Goal: Task Accomplishment & Management: Use online tool/utility

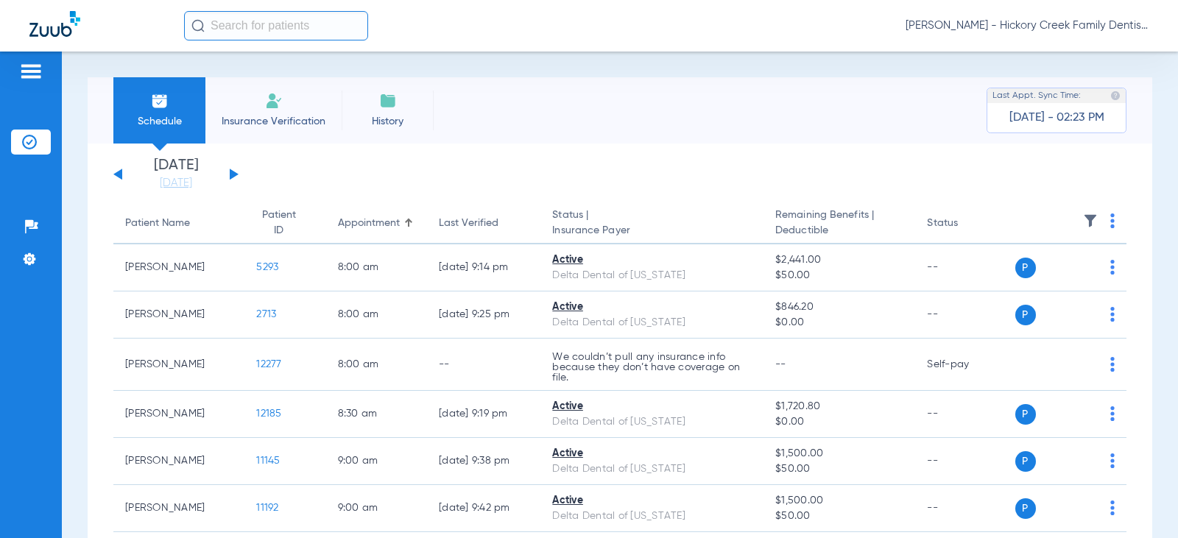
click at [227, 172] on div "[DATE] [DATE] [DATE] [DATE] [DATE] [DATE] [DATE] [DATE] [DATE] [DATE] [DATE] [D…" at bounding box center [175, 174] width 125 height 32
click at [230, 172] on button at bounding box center [234, 174] width 9 height 11
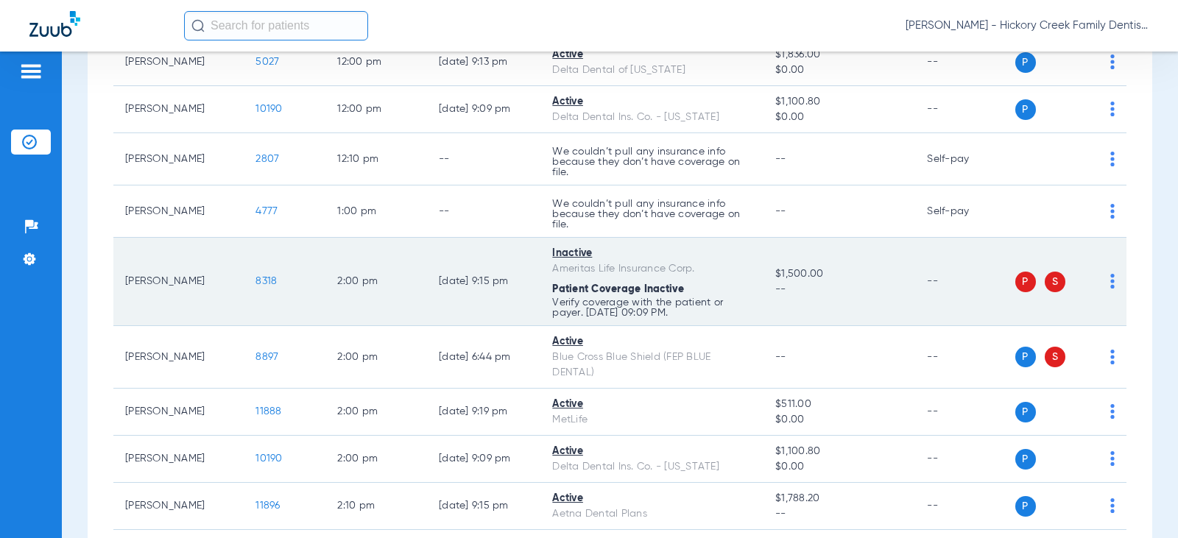
scroll to position [1399, 0]
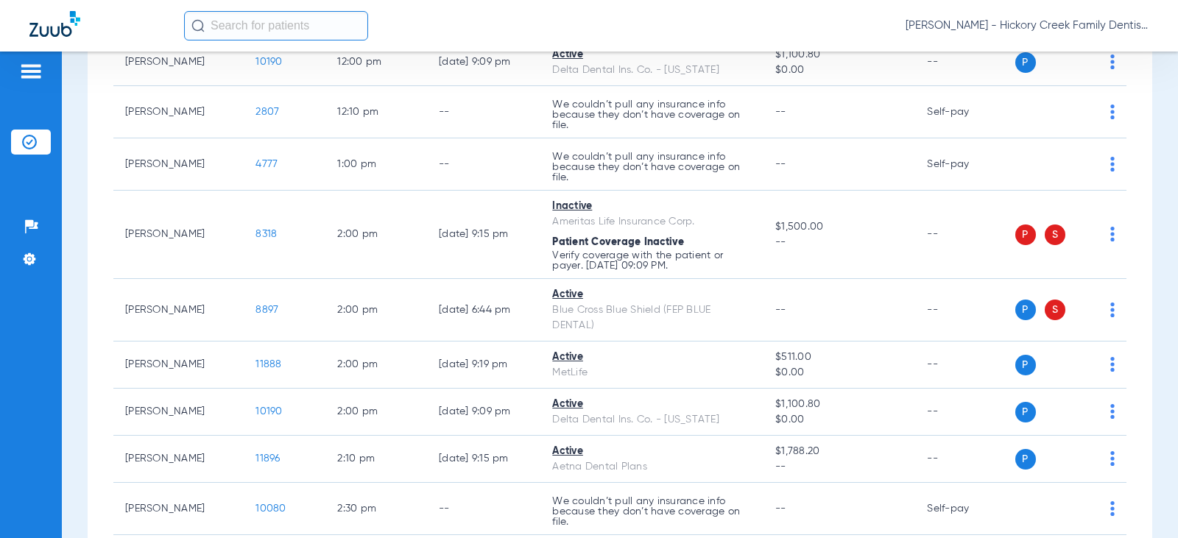
click at [84, 301] on div "Schedule Insurance Verification History Last Appt. Sync Time: [DATE] - 02:30 PM…" at bounding box center [620, 295] width 1116 height 487
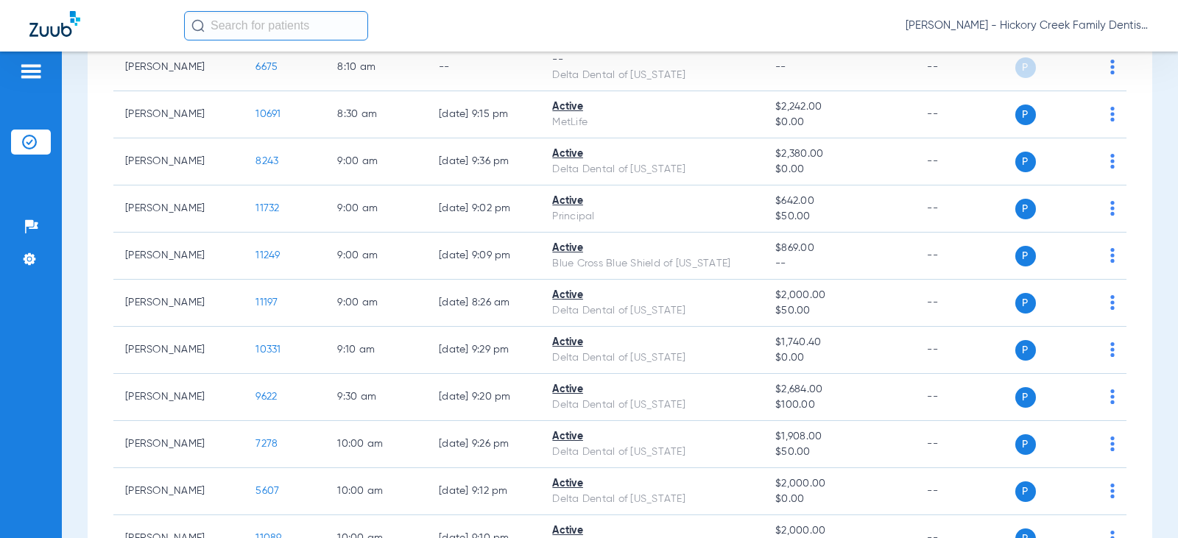
scroll to position [0, 0]
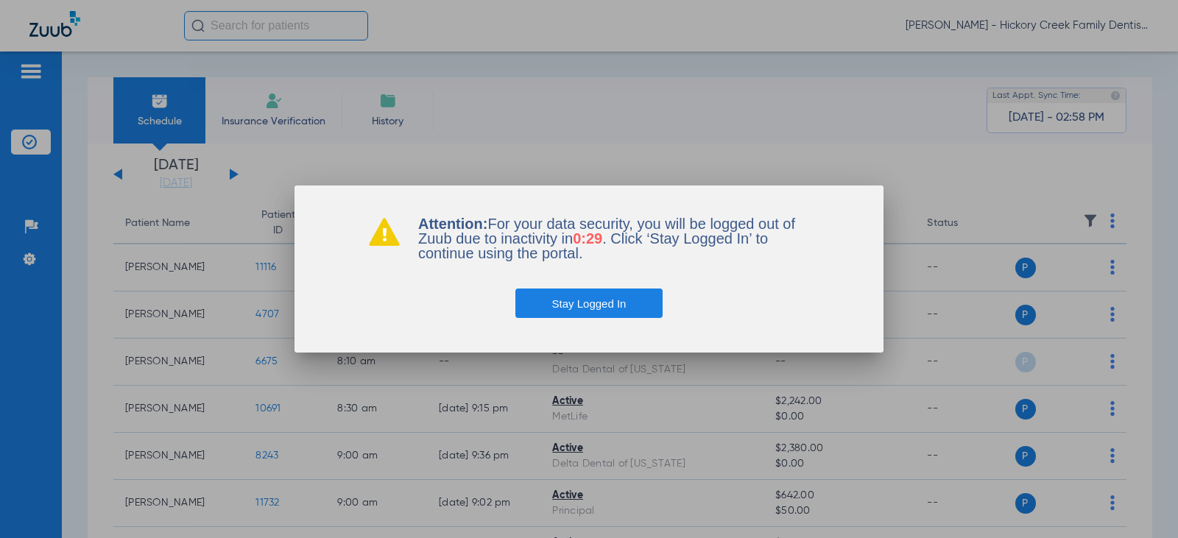
click at [621, 298] on button "Stay Logged In" at bounding box center [589, 303] width 148 height 29
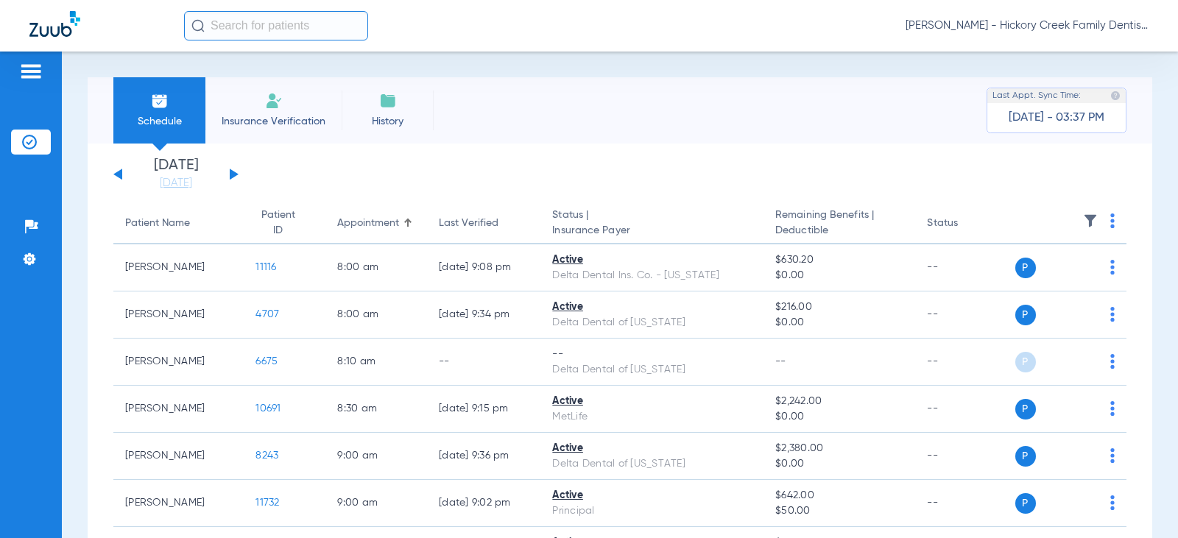
click at [286, 107] on li "Insurance Verification" at bounding box center [273, 110] width 136 height 66
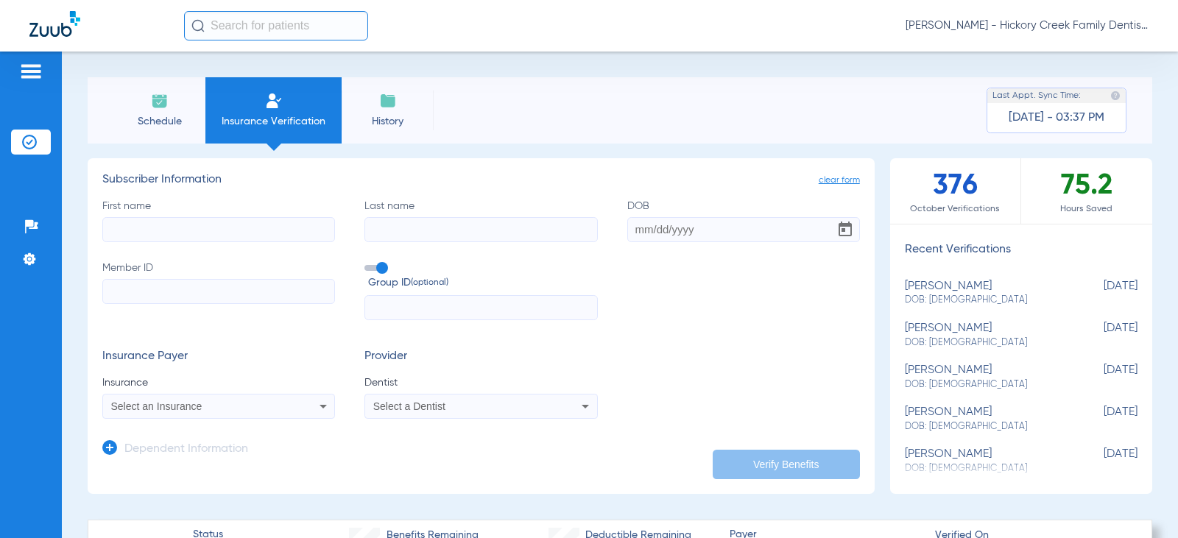
click at [136, 119] on span "Schedule" at bounding box center [159, 121] width 70 height 15
